Goal: Task Accomplishment & Management: Complete application form

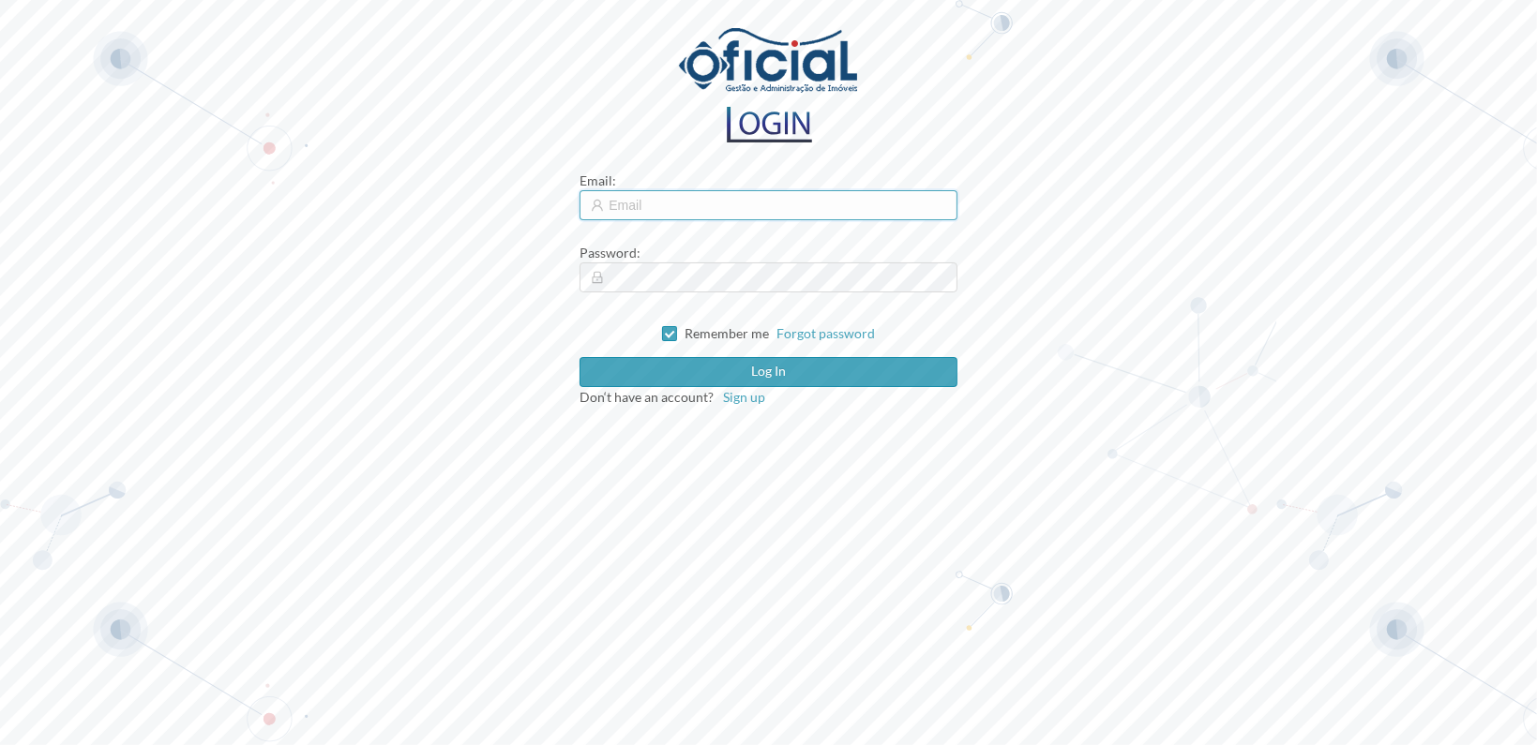
type input "[EMAIL_ADDRESS][DOMAIN_NAME]"
click at [725, 203] on input "[EMAIL_ADDRESS][DOMAIN_NAME]" at bounding box center [767, 205] width 377 height 30
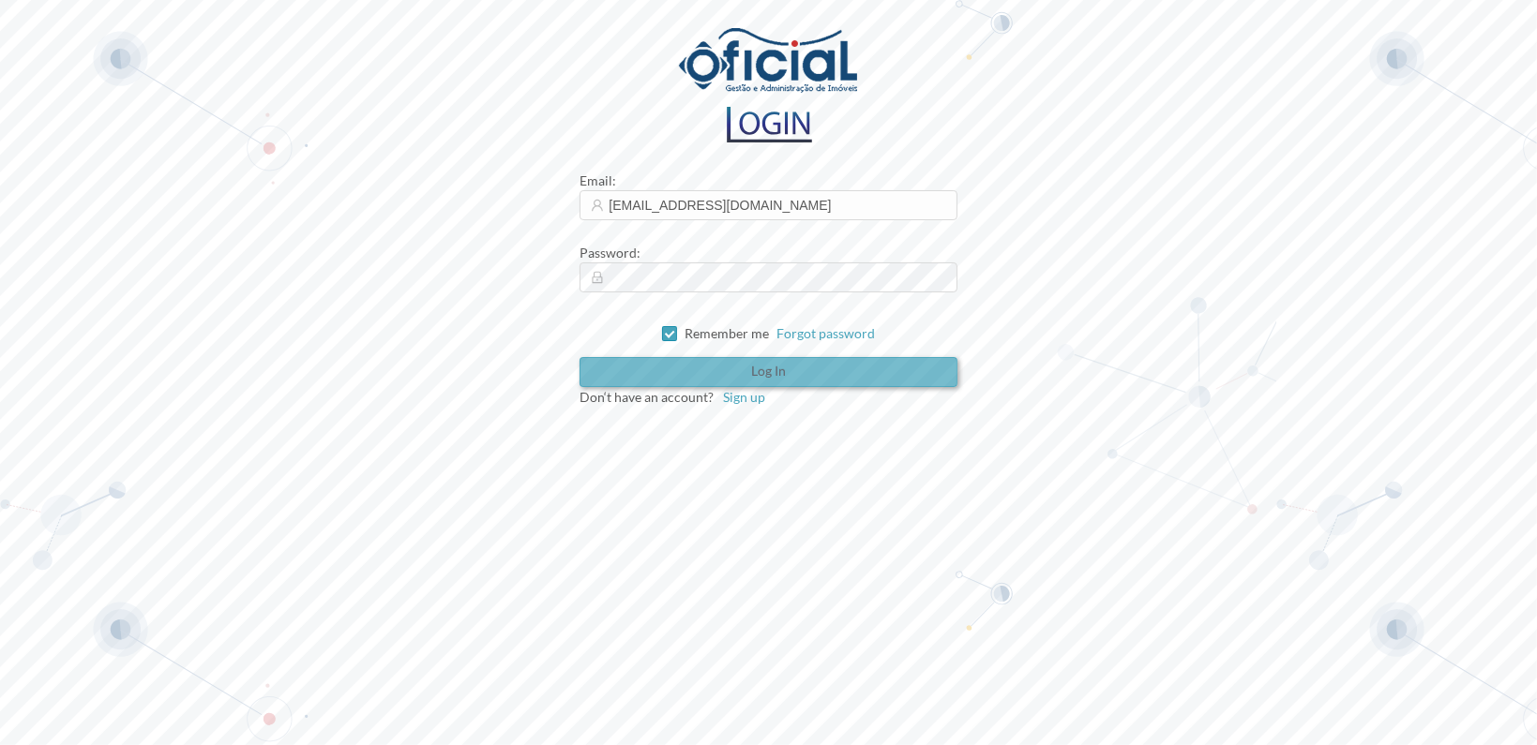
click at [688, 368] on button "Log in" at bounding box center [767, 372] width 377 height 30
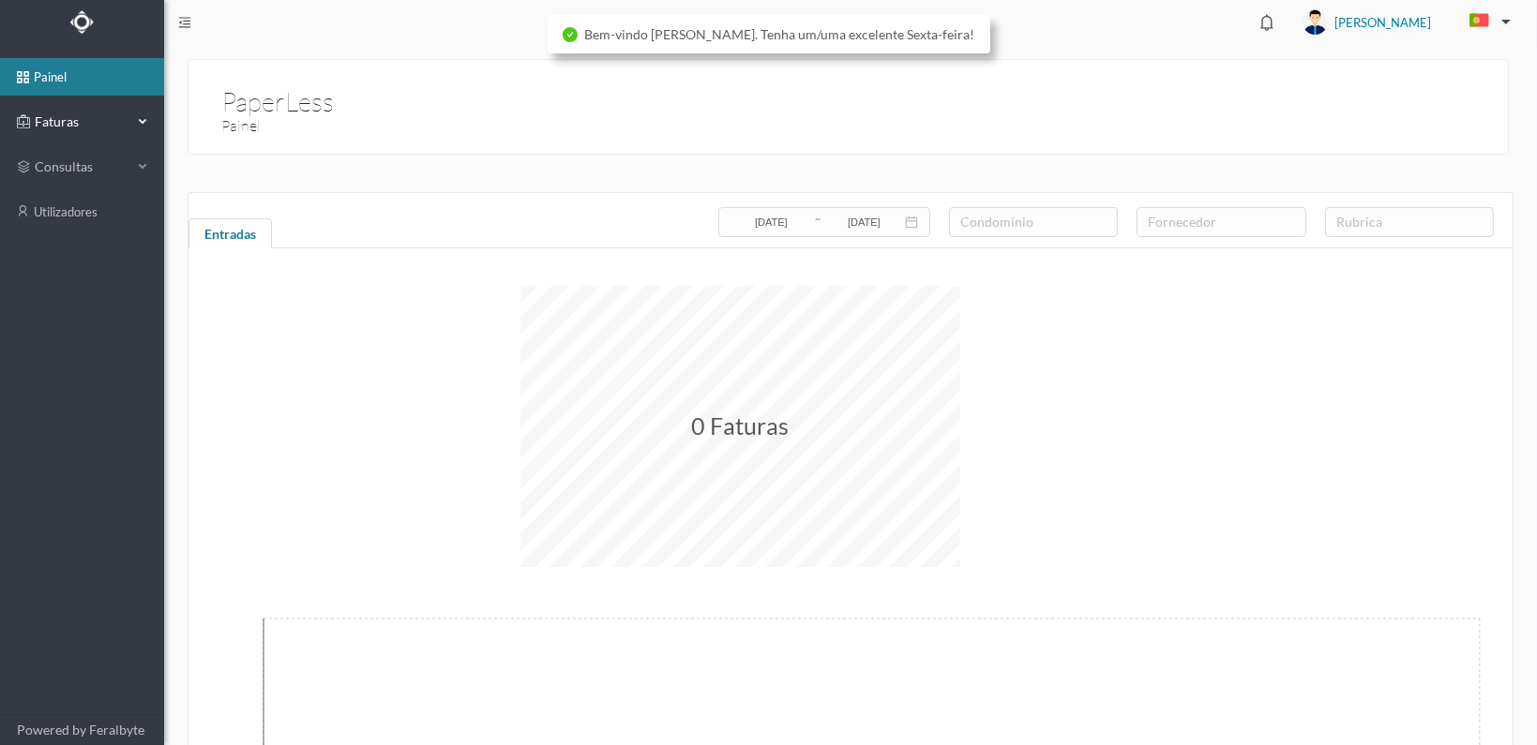
click at [52, 116] on span "Faturas" at bounding box center [81, 121] width 103 height 19
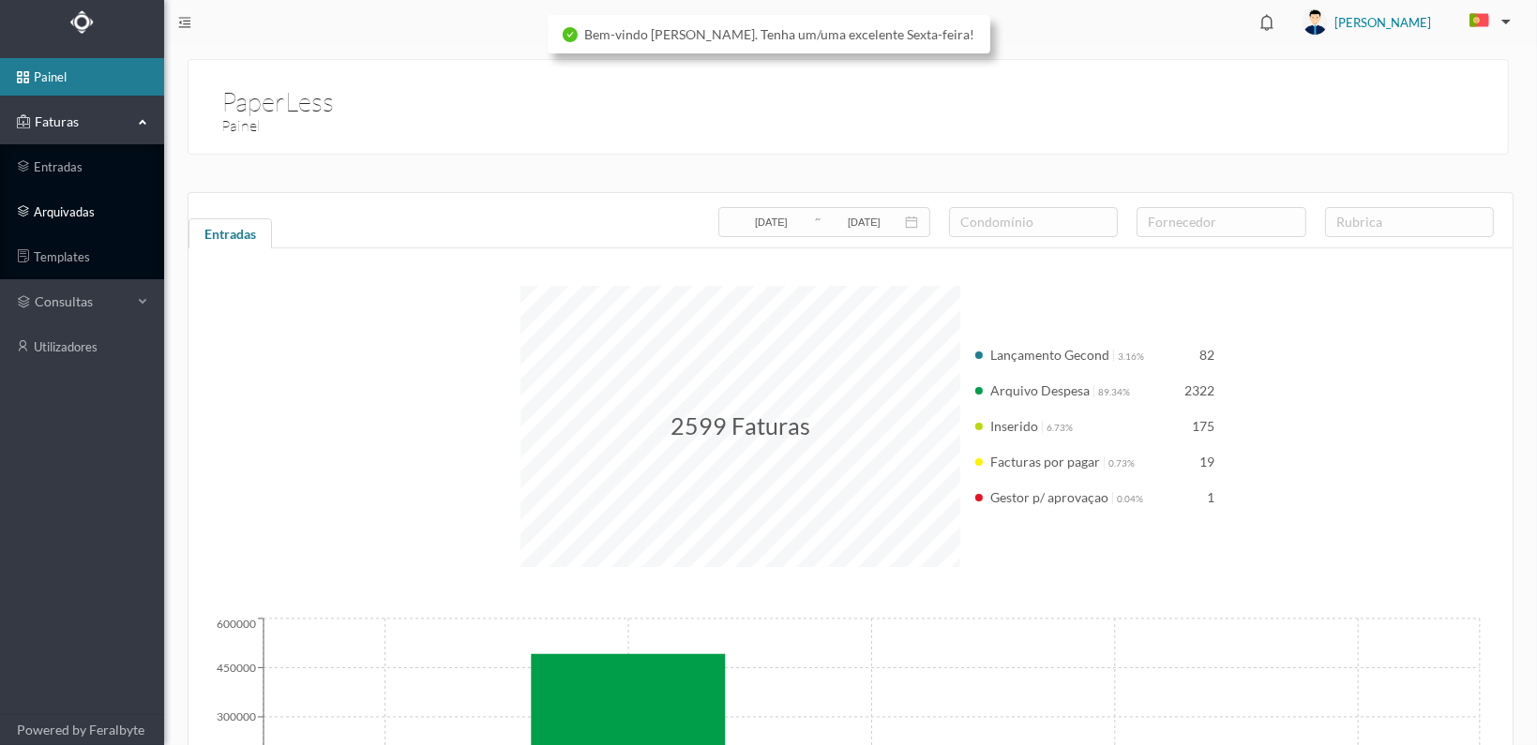
click at [42, 216] on link "arquivadas" at bounding box center [82, 211] width 164 height 37
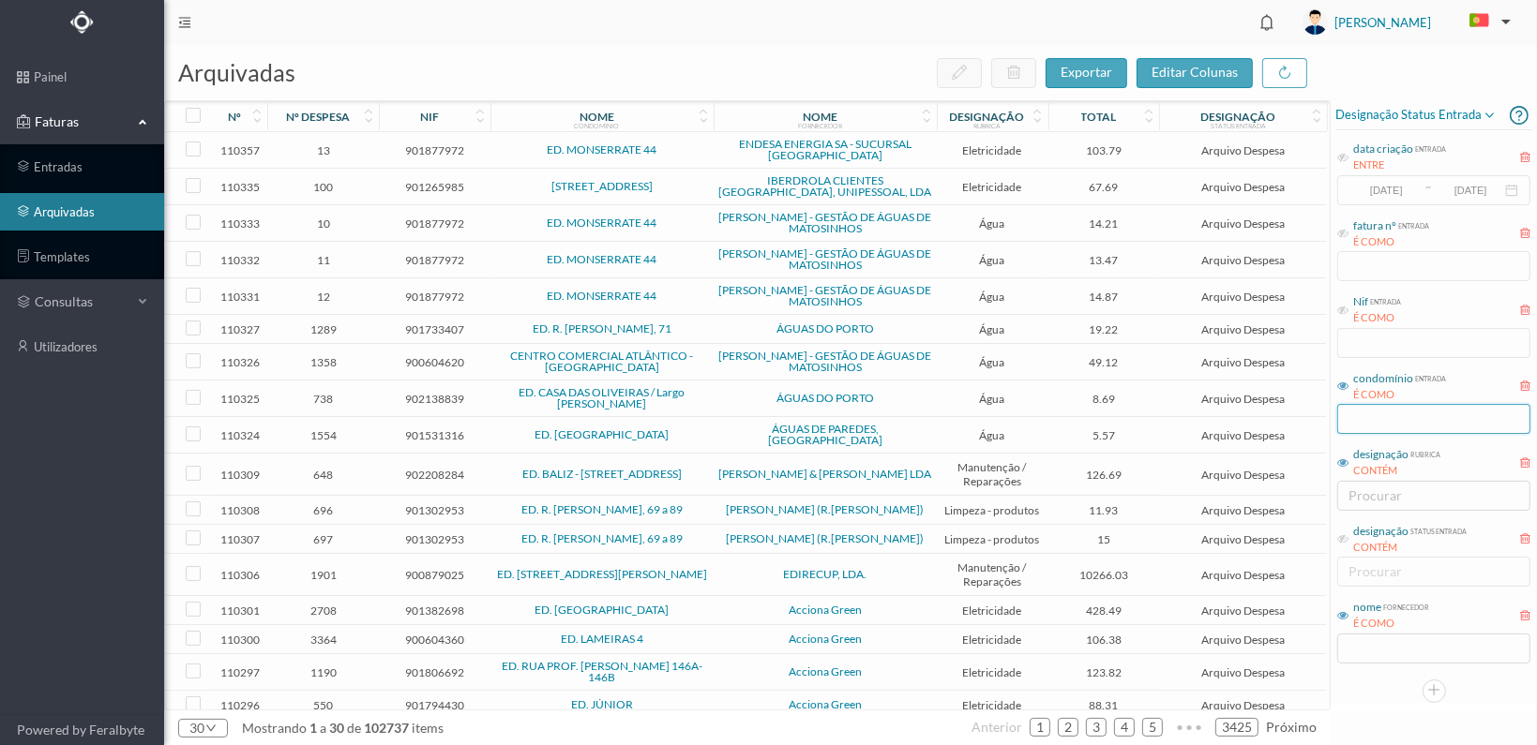
drag, startPoint x: 1342, startPoint y: 387, endPoint x: 1363, endPoint y: 418, distance: 37.7
click at [1342, 387] on icon at bounding box center [1342, 386] width 11 height 11
click at [1372, 410] on input "text" at bounding box center [1433, 419] width 193 height 30
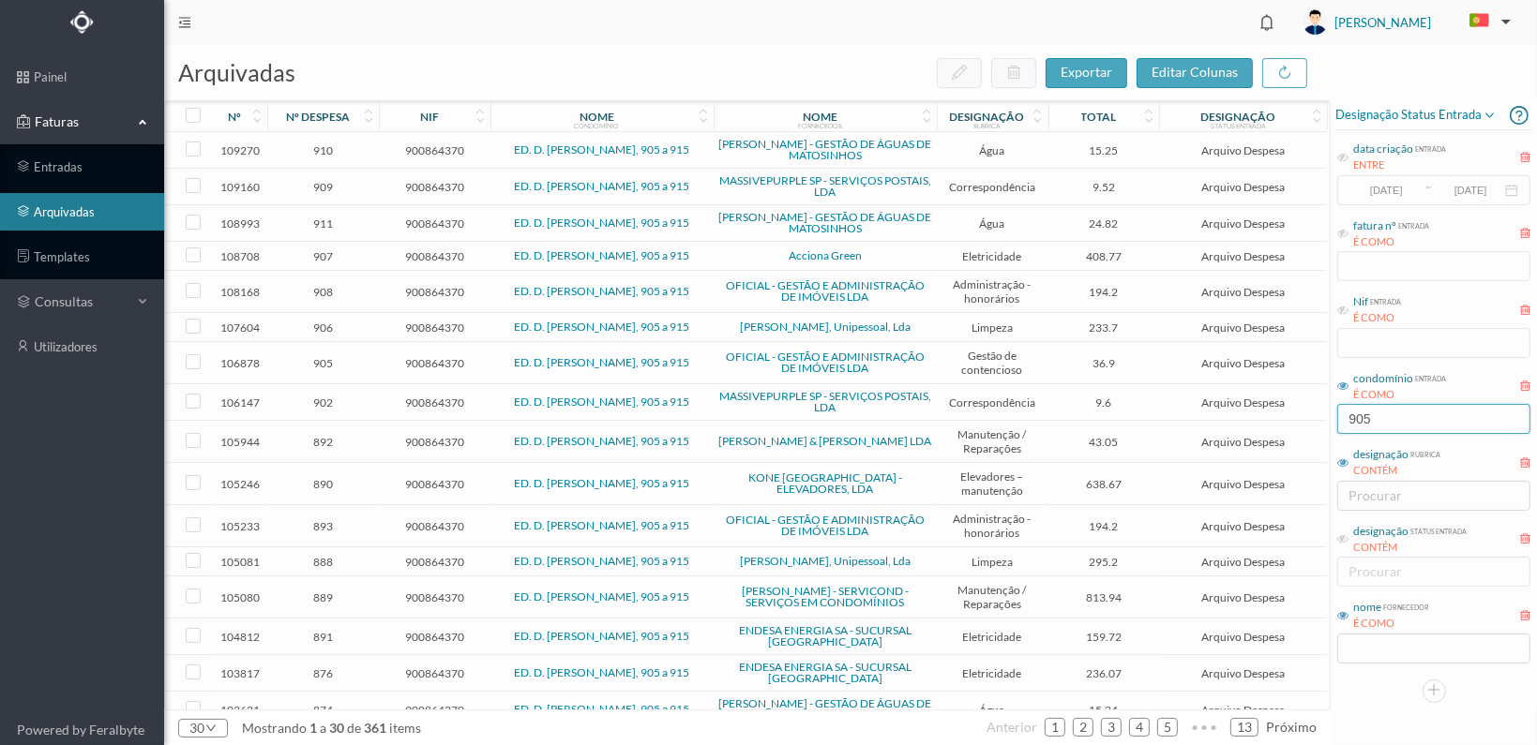
type input "905"
click at [1382, 645] on input "text" at bounding box center [1433, 649] width 193 height 30
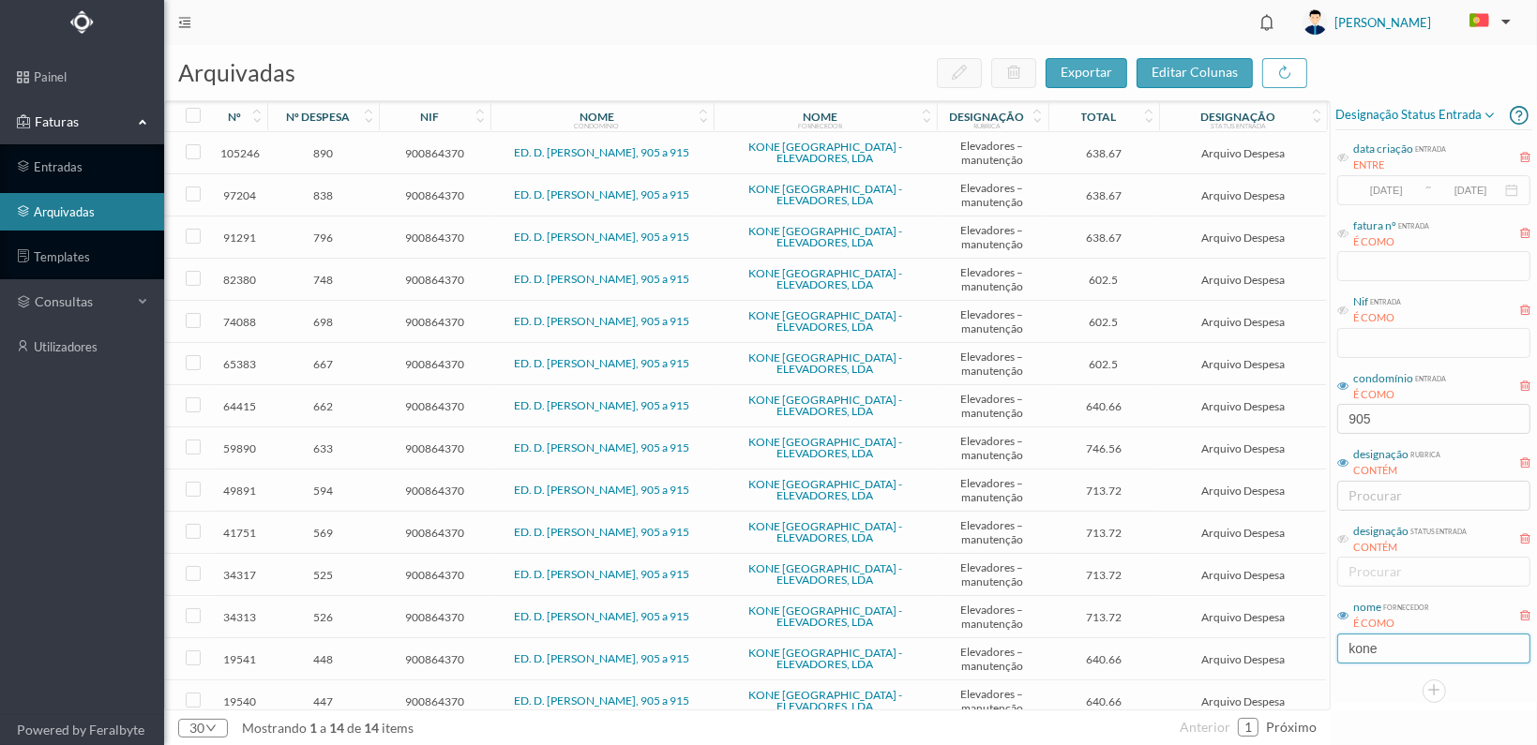
type input "kone"
click at [412, 233] on span "900864370" at bounding box center [434, 238] width 102 height 14
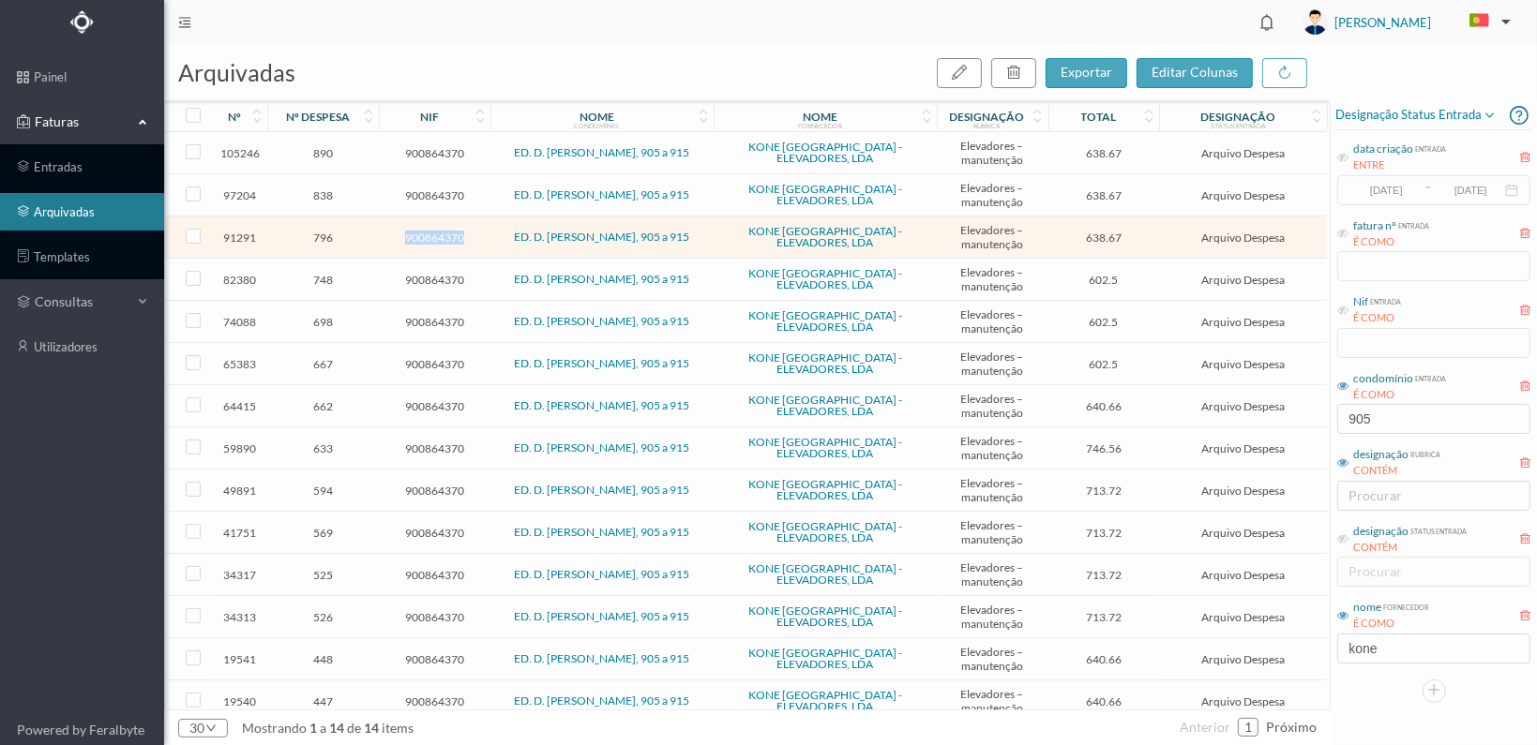
click at [412, 233] on span "900864370" at bounding box center [434, 238] width 102 height 14
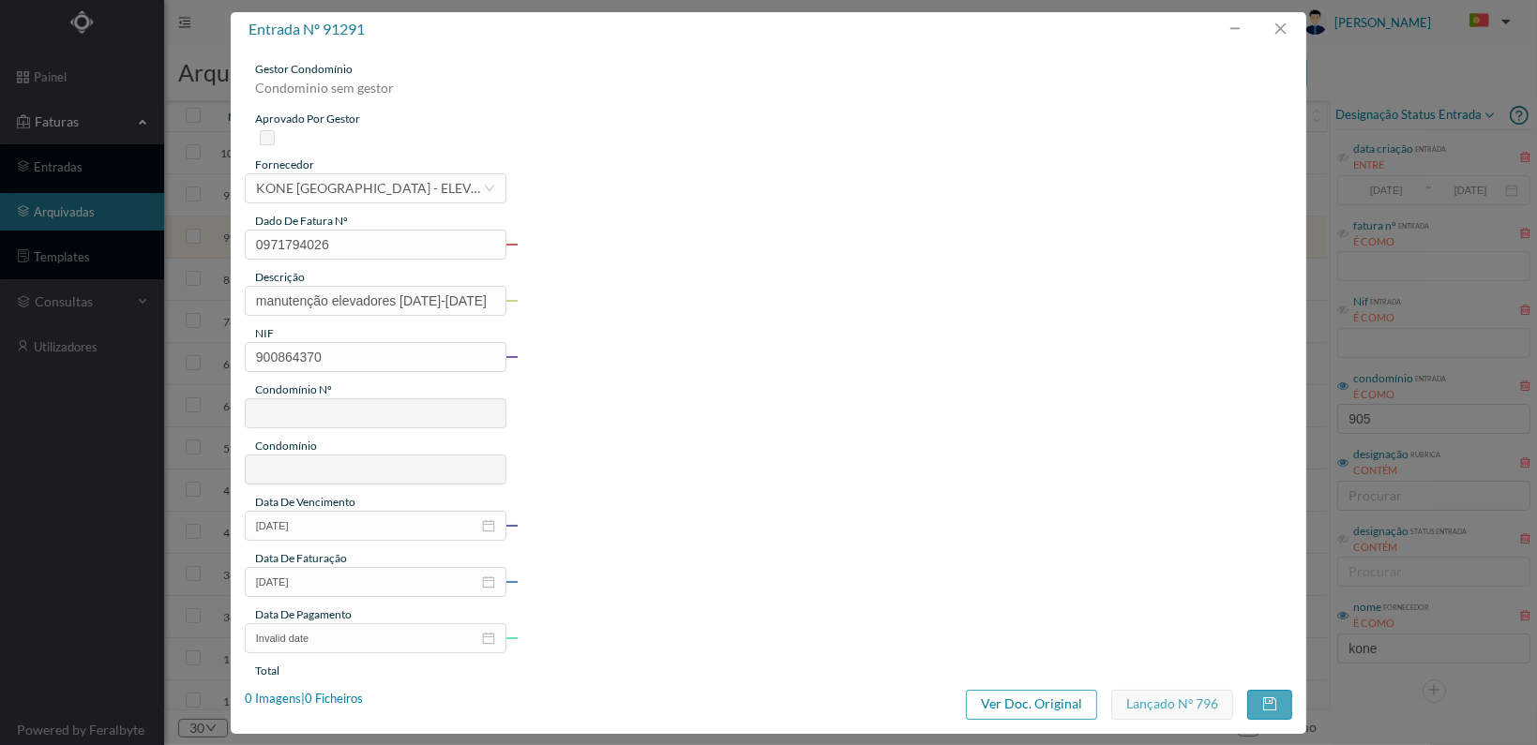
type input "0971794026"
type input "manutenção elevadores [DATE]-[DATE]"
type input "900864370"
type input "[DATE]"
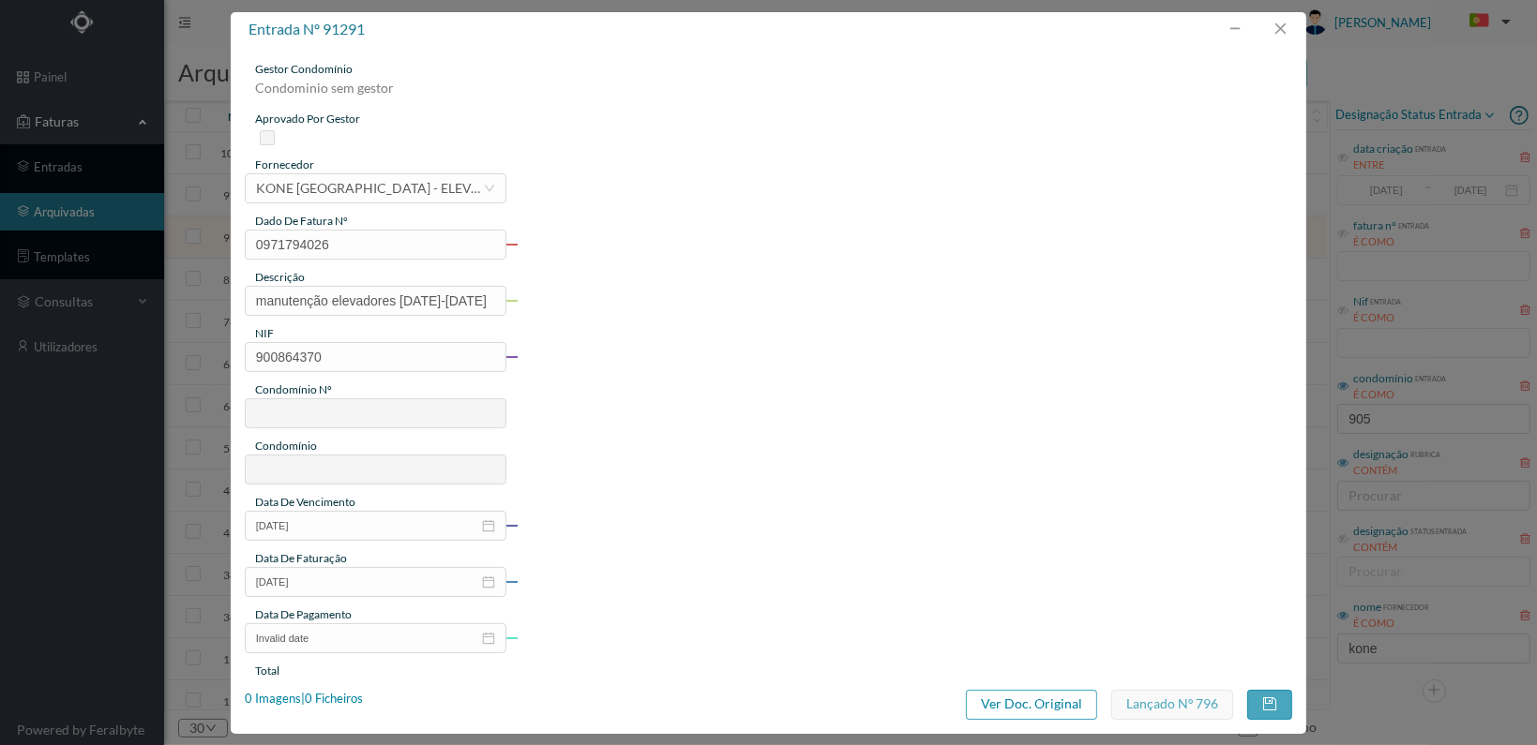
type input "638.67"
type input "618"
type input "ED. D. [PERSON_NAME], 905 a 915"
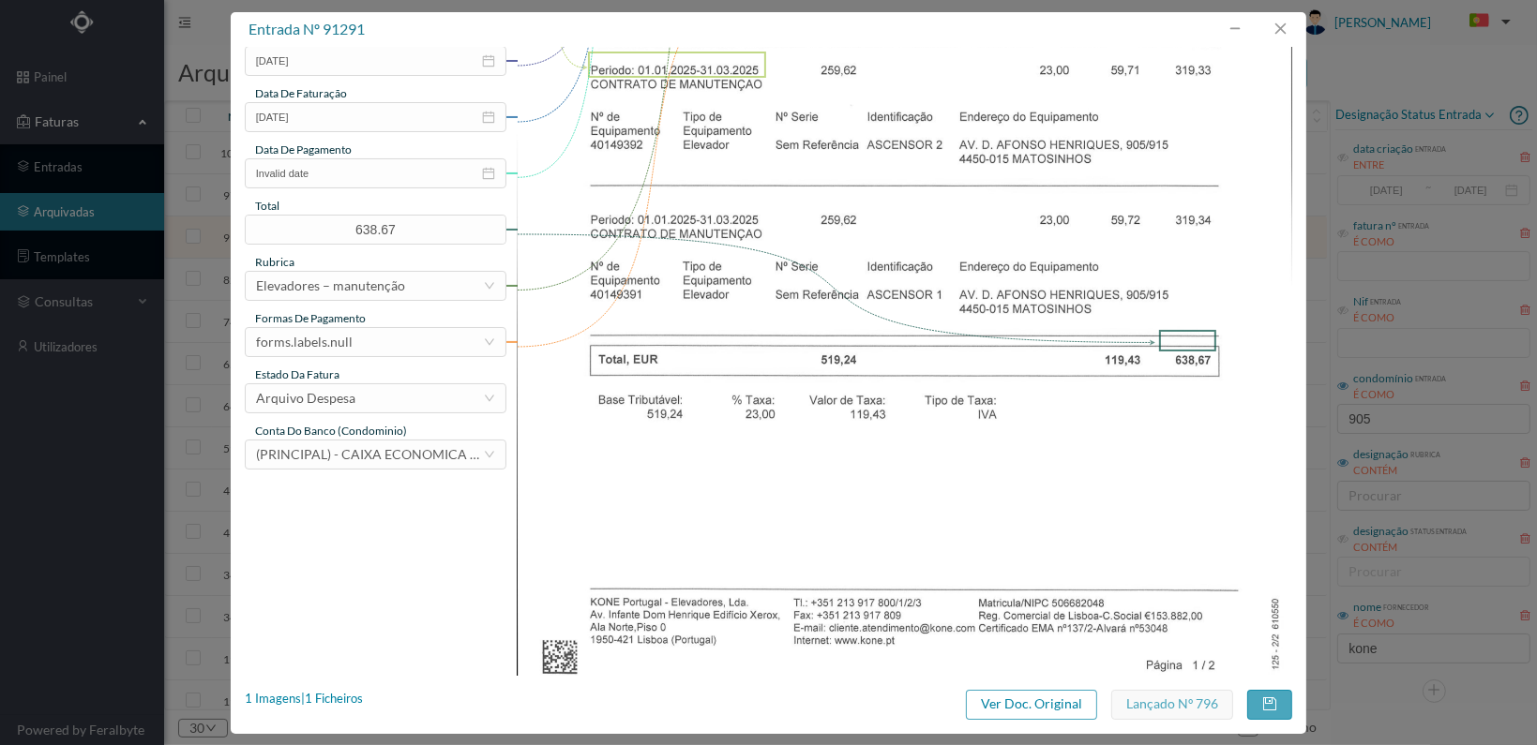
scroll to position [469, 0]
drag, startPoint x: 1281, startPoint y: 27, endPoint x: 1081, endPoint y: 12, distance: 200.2
click at [1281, 26] on button "button" at bounding box center [1279, 29] width 45 height 30
